Goal: Task Accomplishment & Management: Use online tool/utility

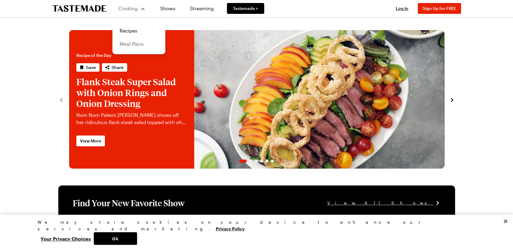
click at [133, 44] on link "Meal Plans" at bounding box center [139, 43] width 46 height 13
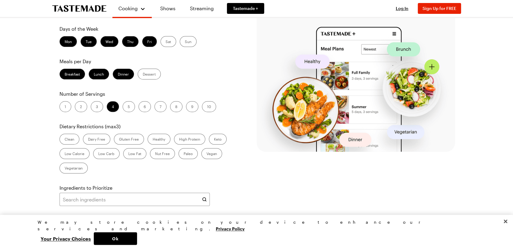
scroll to position [125, 0]
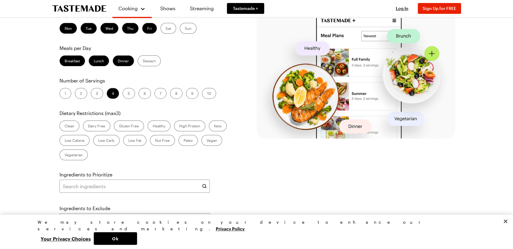
click at [73, 34] on label "Mon" at bounding box center [68, 28] width 17 height 11
click at [65, 29] on input "Mon" at bounding box center [65, 29] width 0 height 0
click at [113, 34] on label "Wed" at bounding box center [109, 28] width 18 height 11
click at [106, 29] on input "Wed" at bounding box center [106, 29] width 0 height 0
click at [68, 66] on label "Breakfast" at bounding box center [73, 60] width 26 height 11
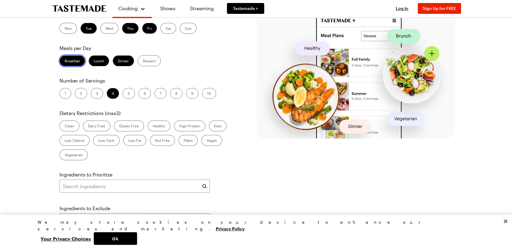
click at [65, 61] on input "Breakfast" at bounding box center [65, 61] width 0 height 0
click at [102, 66] on label "Lunch" at bounding box center [99, 60] width 20 height 11
click at [94, 61] on input "Lunch" at bounding box center [94, 61] width 0 height 0
click at [94, 99] on label "3" at bounding box center [97, 93] width 12 height 11
click at [96, 94] on input "3" at bounding box center [96, 94] width 0 height 0
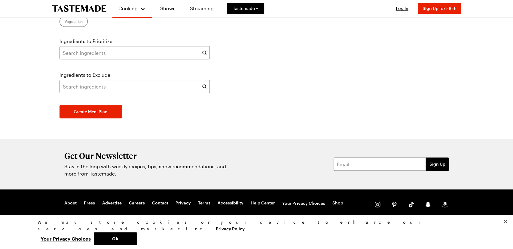
scroll to position [281, 0]
click at [77, 59] on input "text" at bounding box center [135, 52] width 150 height 13
click at [81, 59] on input "text" at bounding box center [135, 52] width 150 height 13
click at [76, 115] on span "Create Meal Plan" at bounding box center [91, 112] width 34 height 6
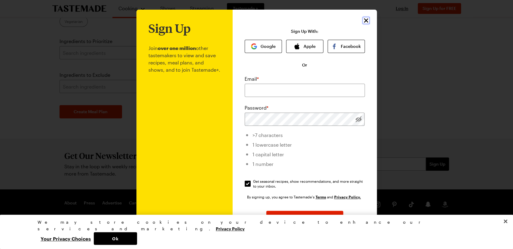
click at [365, 20] on icon "Close" at bounding box center [366, 20] width 7 height 7
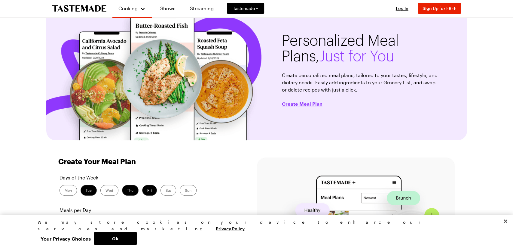
scroll to position [0, 0]
